Goal: Task Accomplishment & Management: Complete application form

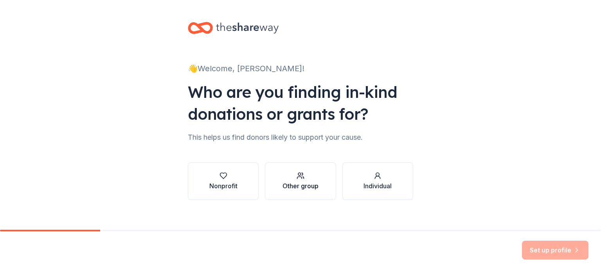
click at [298, 183] on div "Other group" at bounding box center [300, 185] width 36 height 9
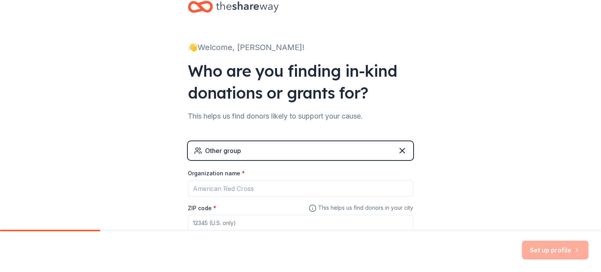
scroll to position [39, 0]
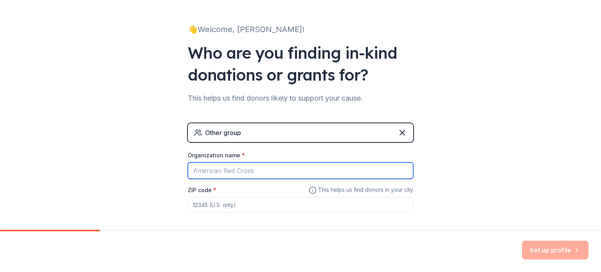
click at [266, 167] on input "Organization name *" at bounding box center [300, 170] width 225 height 16
type input "[GEOGRAPHIC_DATA]"
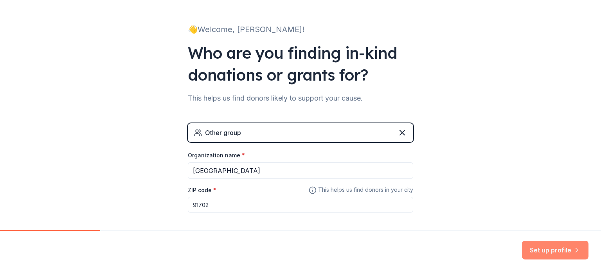
type input "91702"
click at [547, 245] on button "Set up profile" at bounding box center [555, 249] width 66 height 19
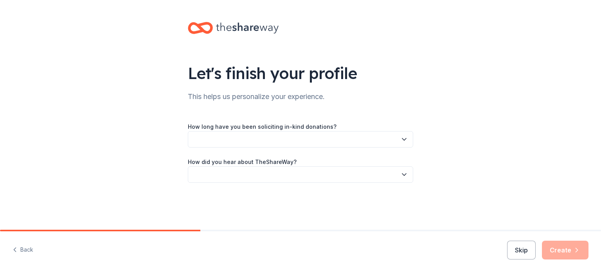
click at [401, 147] on button "button" at bounding box center [300, 139] width 225 height 16
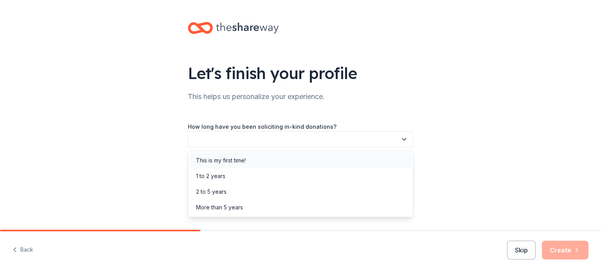
click at [247, 159] on div "This is my first time!" at bounding box center [300, 160] width 221 height 16
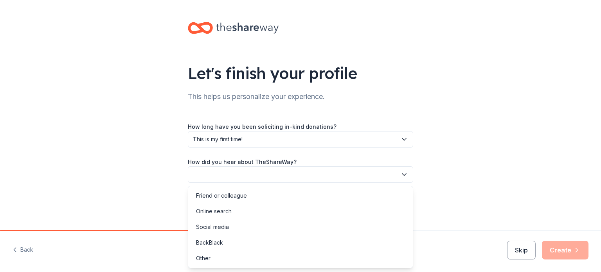
click at [234, 175] on button "button" at bounding box center [300, 174] width 225 height 16
click at [226, 211] on div "Online search" at bounding box center [214, 210] width 36 height 9
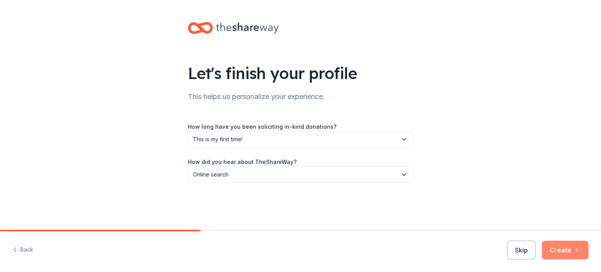
click at [576, 251] on icon "button" at bounding box center [577, 250] width 2 height 4
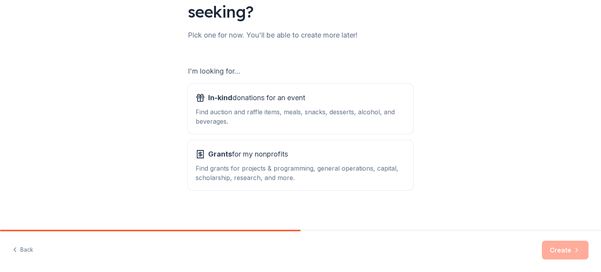
scroll to position [86, 0]
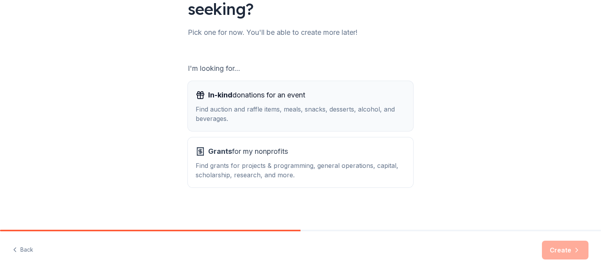
click at [326, 117] on div "Find auction and raffle items, meals, snacks, desserts, alcohol, and beverages." at bounding box center [300, 113] width 210 height 19
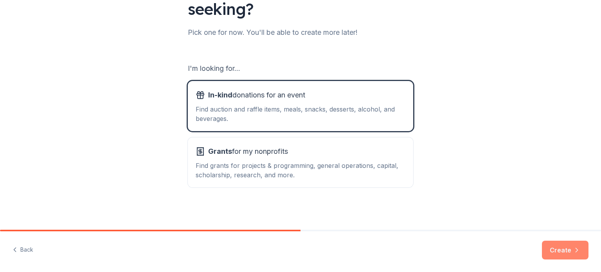
click at [583, 248] on button "Create" at bounding box center [565, 249] width 47 height 19
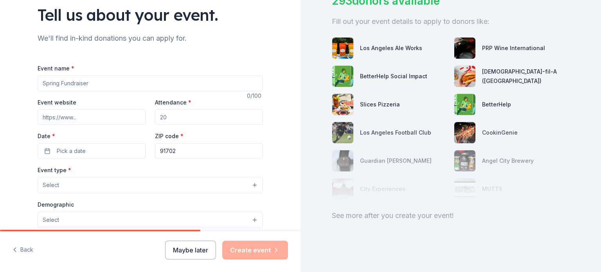
scroll to position [17, 0]
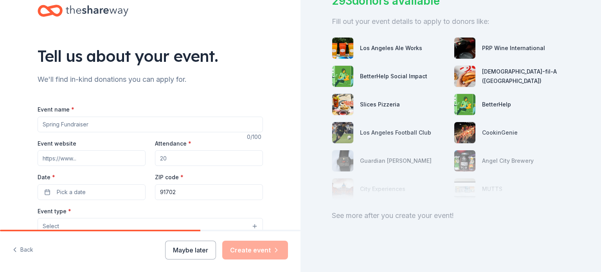
click at [72, 126] on input "Event name *" at bounding box center [150, 125] width 225 height 16
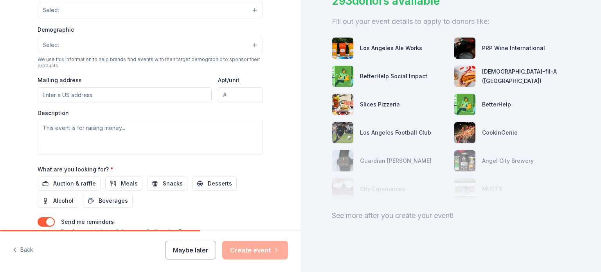
scroll to position [291, 0]
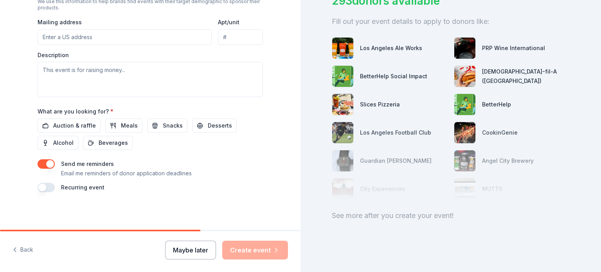
click at [201, 251] on button "Maybe later" at bounding box center [190, 249] width 51 height 19
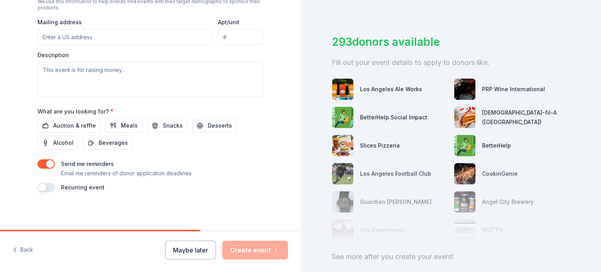
scroll to position [0, 0]
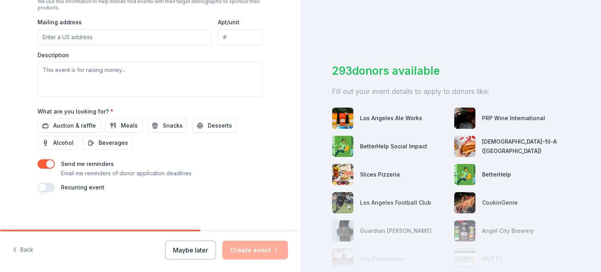
click at [484, 147] on div "[DEMOGRAPHIC_DATA]-fil-A ([GEOGRAPHIC_DATA])" at bounding box center [526, 146] width 88 height 19
